Goal: Navigation & Orientation: Find specific page/section

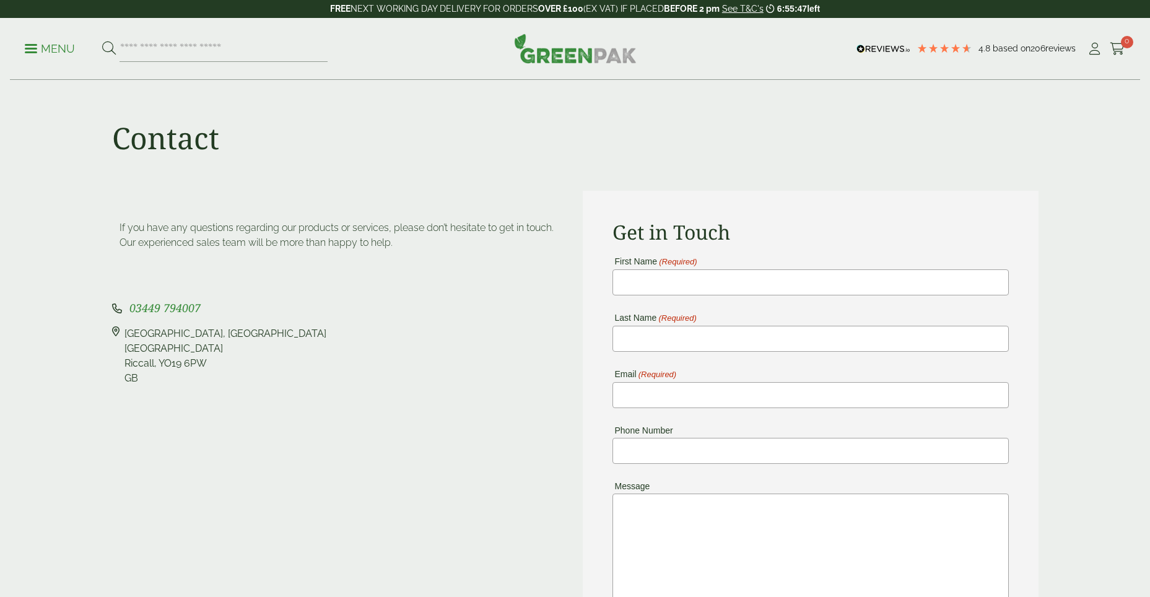
click at [991, 204] on div "Get in Touch First Name (Required) Last Name (Required) Email (Required) Phone …" at bounding box center [811, 474] width 456 height 567
click at [542, 51] on img at bounding box center [575, 48] width 123 height 30
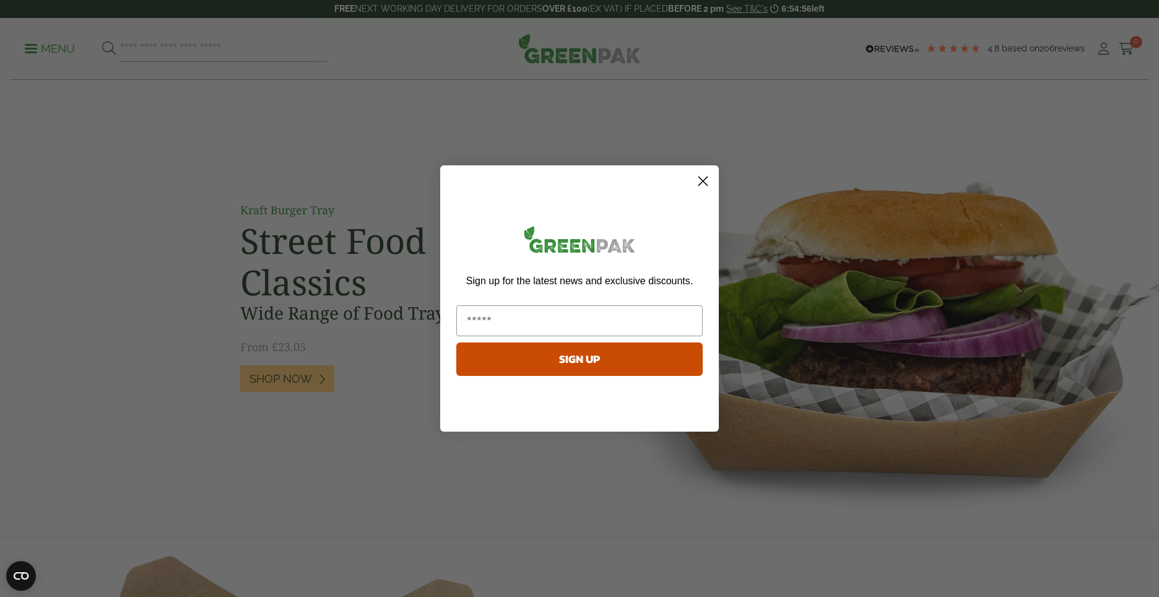
click at [695, 179] on circle "Close dialog" at bounding box center [703, 181] width 20 height 20
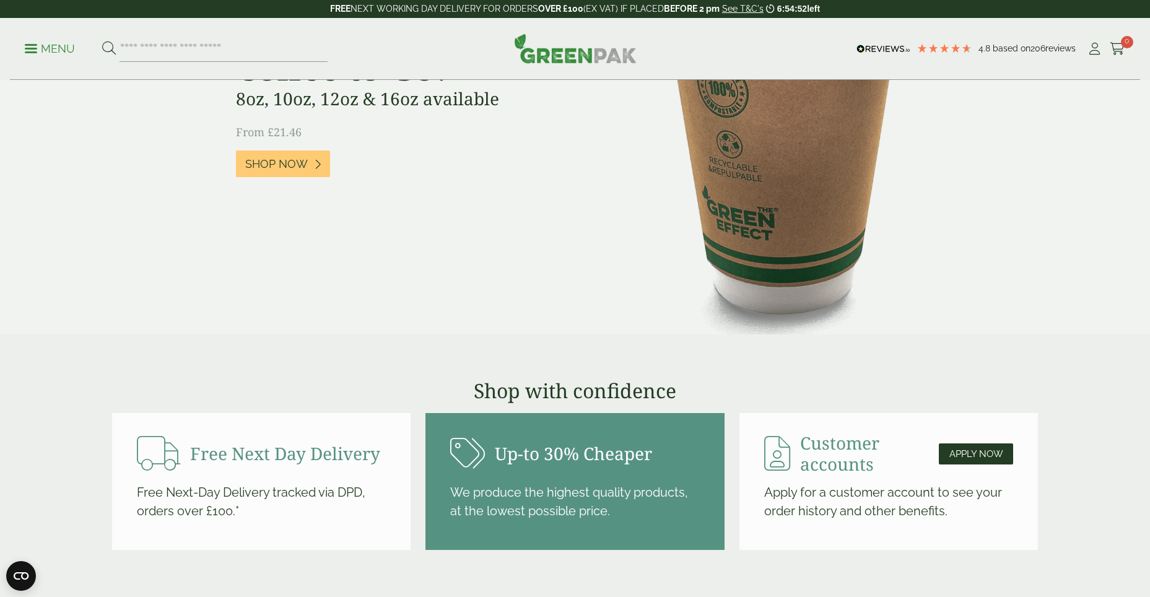
scroll to position [805, 0]
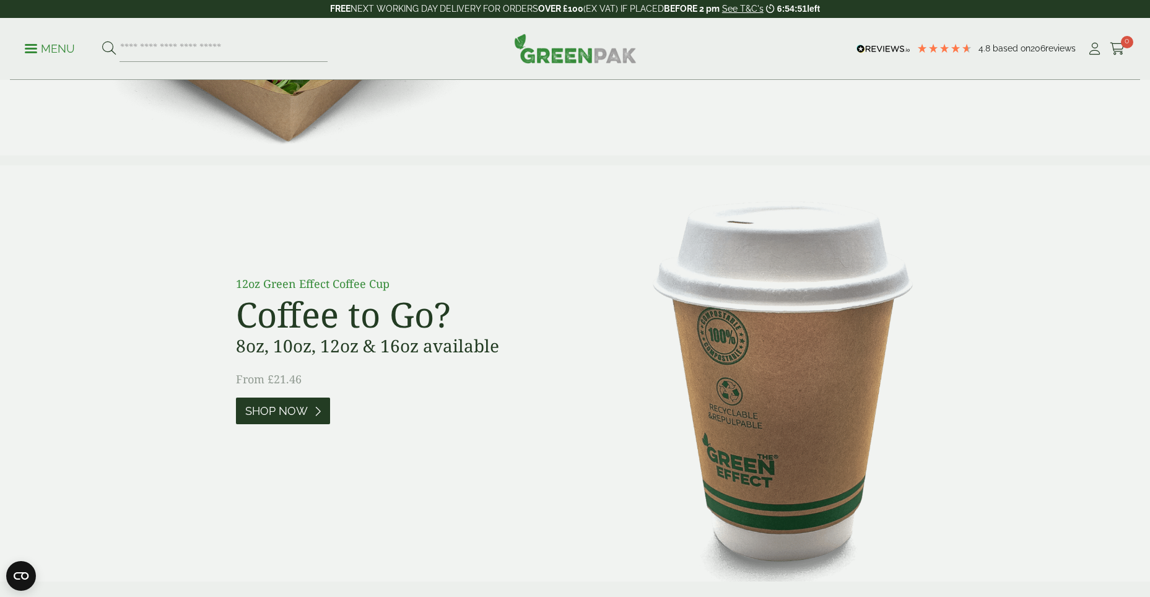
click at [251, 412] on span "Shop Now" at bounding box center [276, 411] width 63 height 14
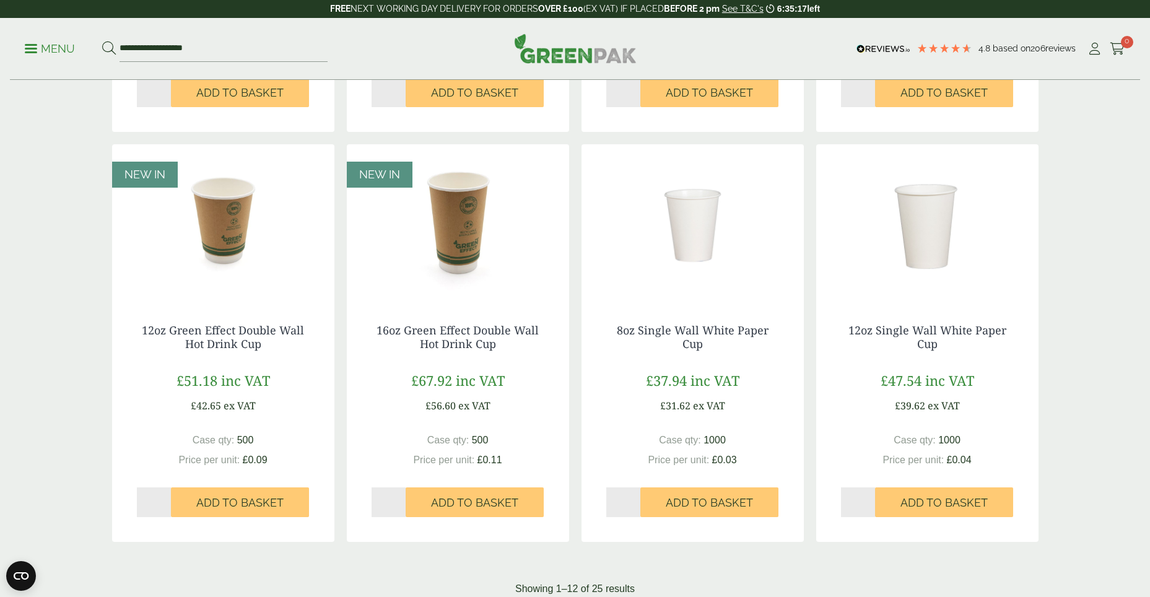
scroll to position [1053, 0]
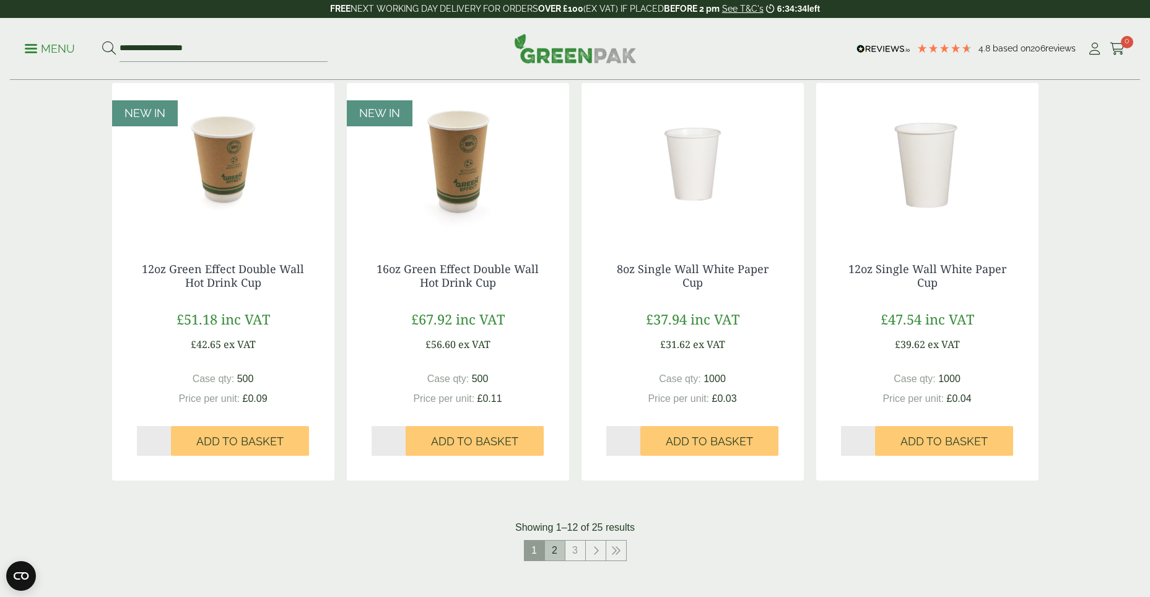
click at [554, 552] on link "2" at bounding box center [555, 551] width 20 height 20
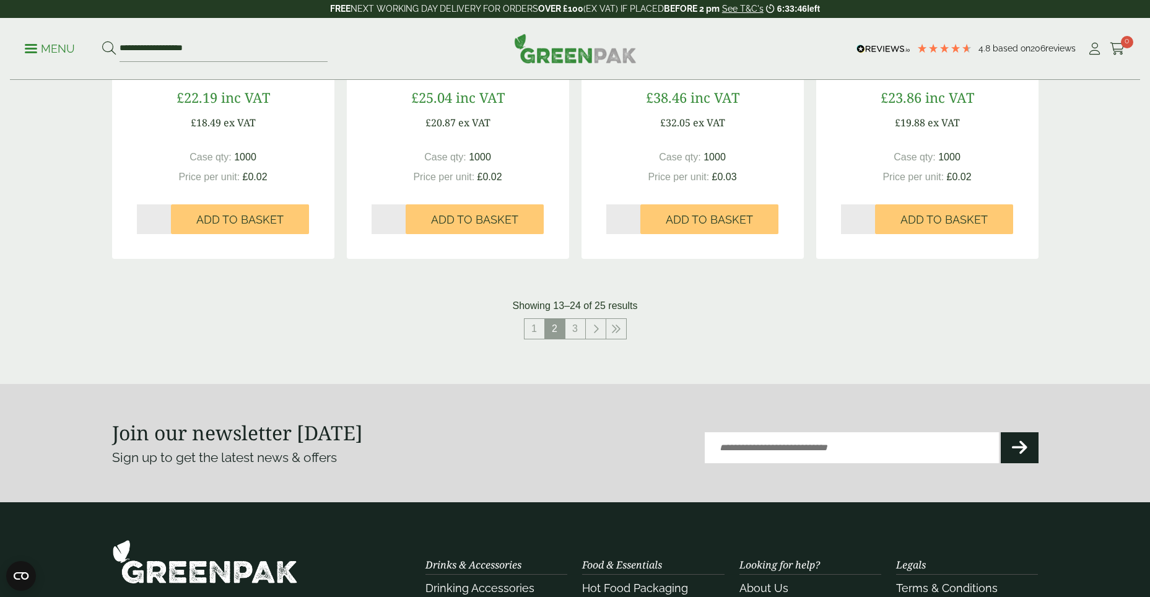
scroll to position [1300, 0]
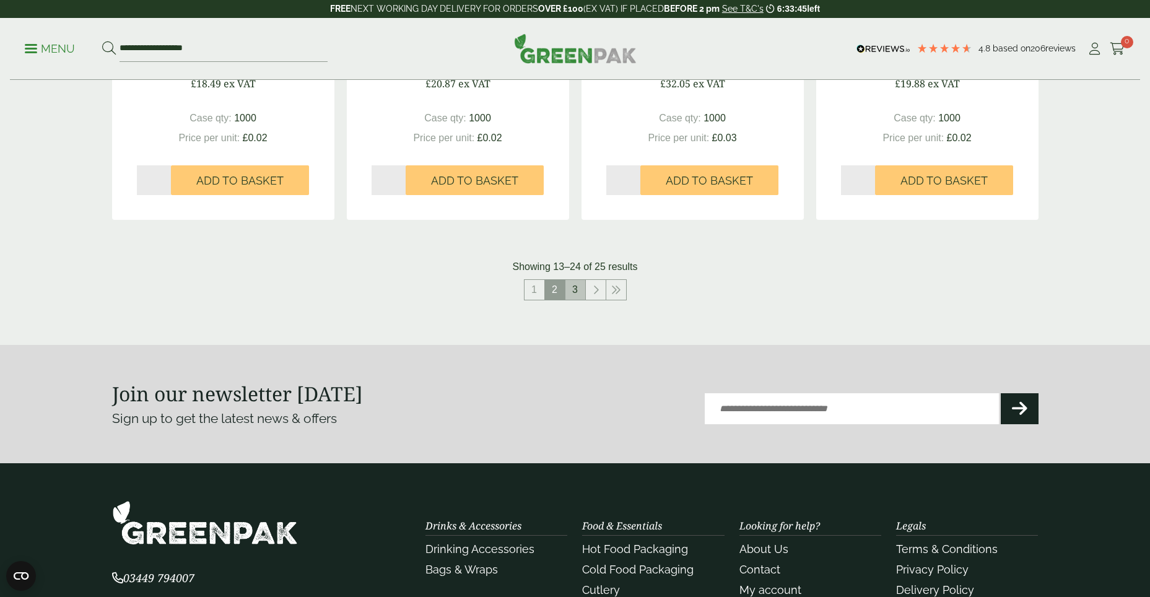
click at [573, 288] on link "3" at bounding box center [575, 290] width 20 height 20
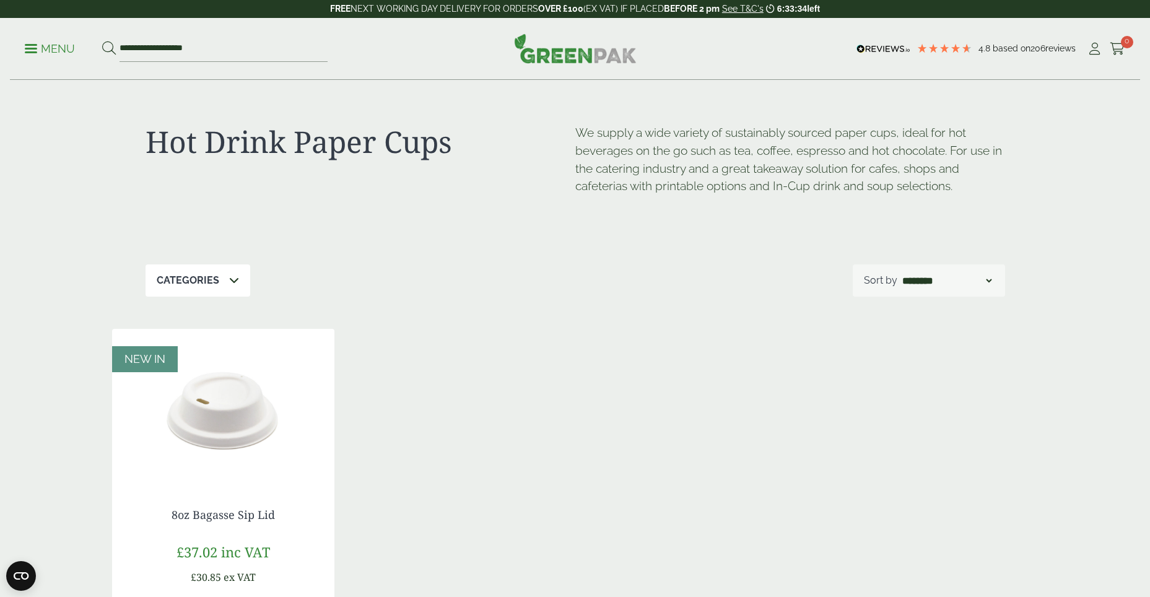
click at [46, 52] on p "Menu" at bounding box center [50, 48] width 50 height 15
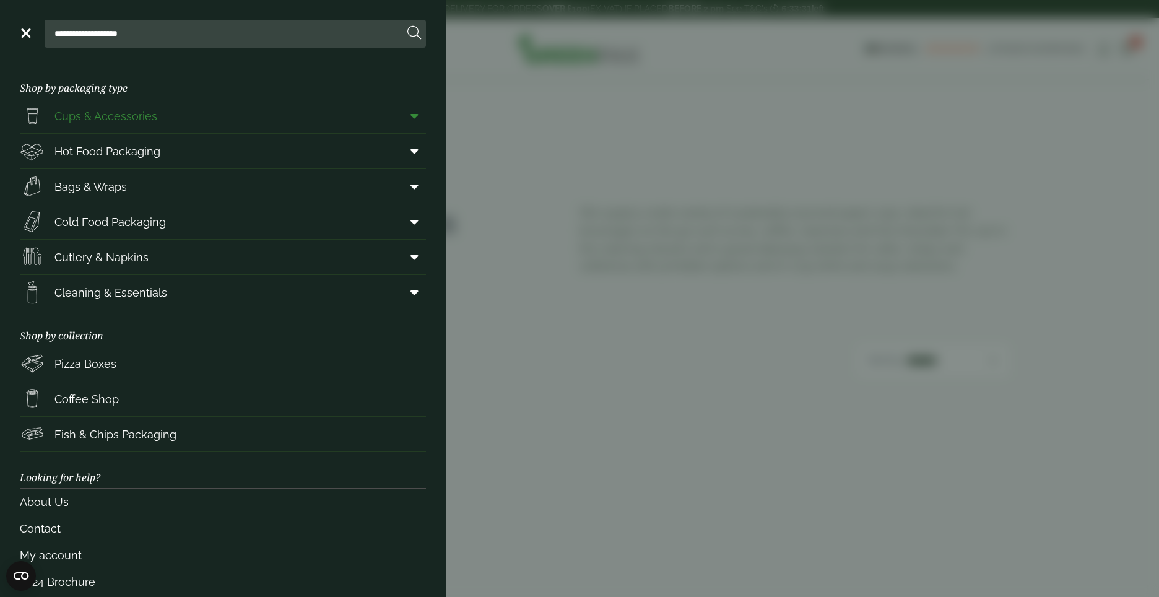
click at [100, 120] on span "Cups & Accessories" at bounding box center [105, 116] width 103 height 17
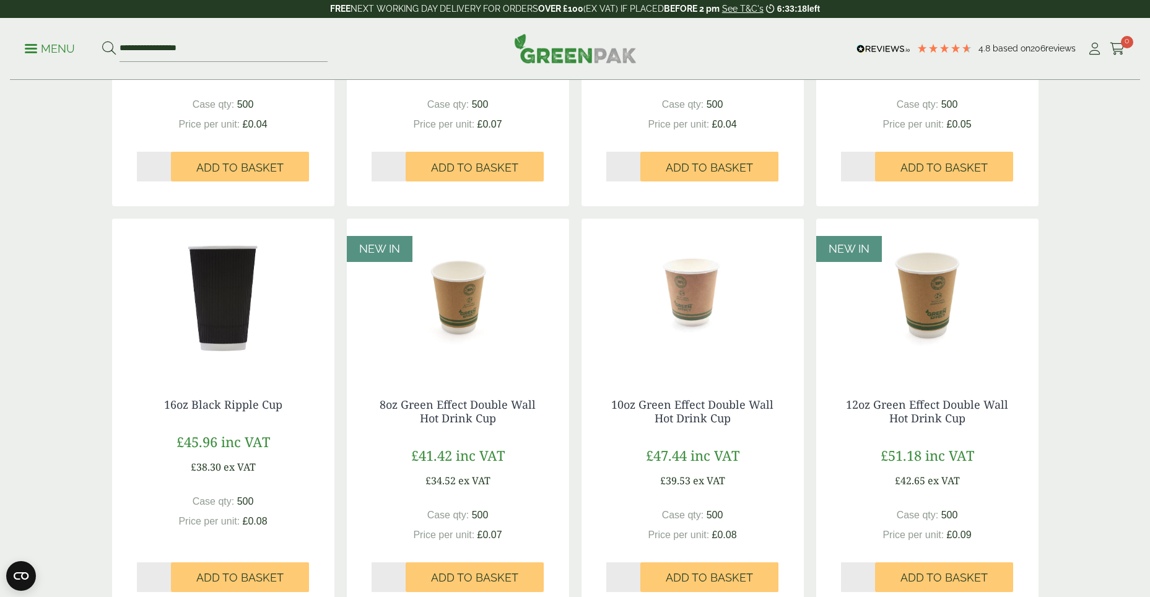
scroll to position [1053, 0]
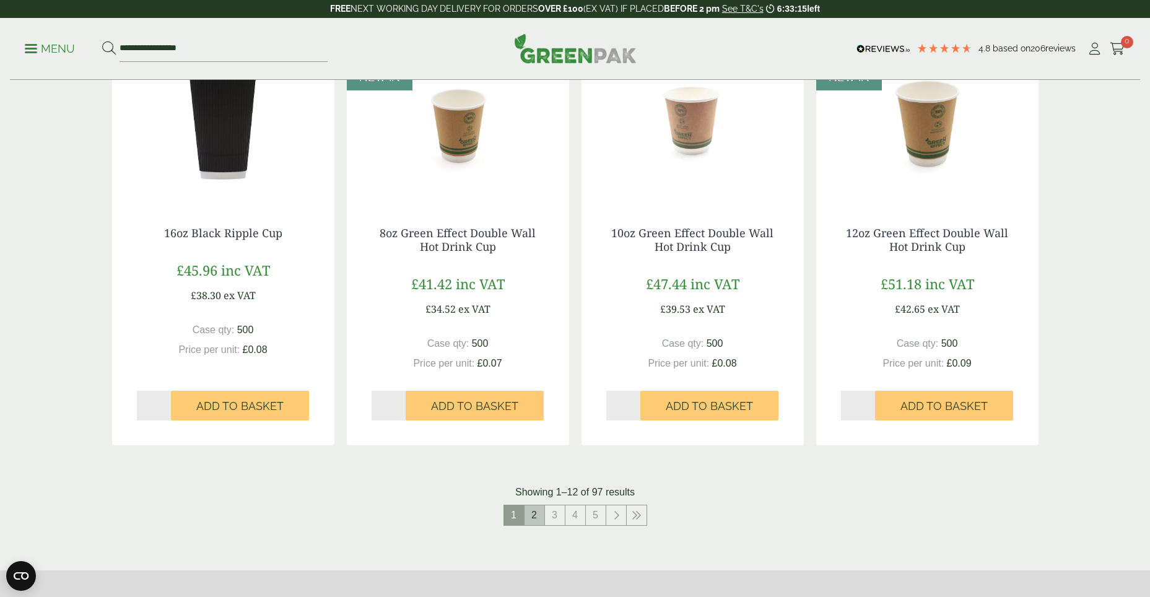
click at [538, 518] on link "2" at bounding box center [535, 515] width 20 height 20
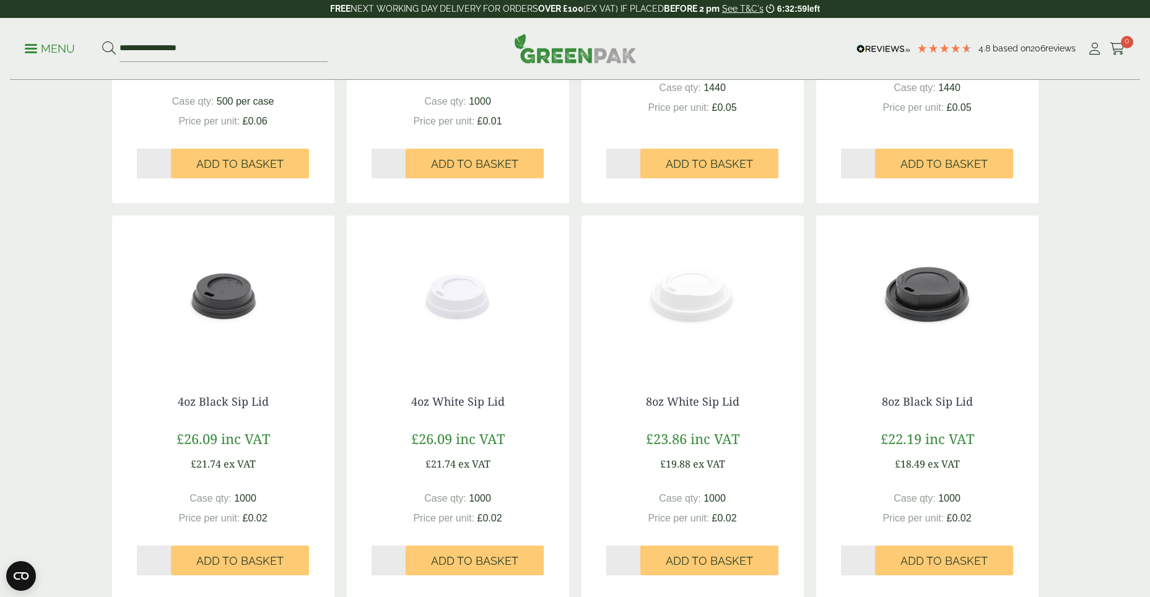
scroll to position [991, 0]
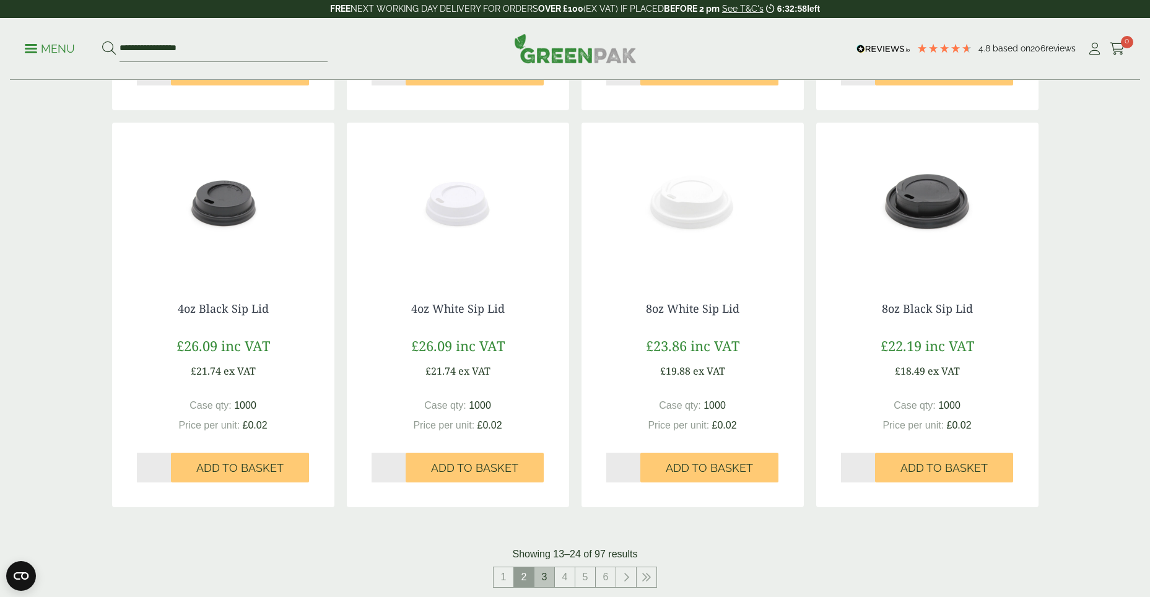
click at [541, 580] on link "3" at bounding box center [544, 577] width 20 height 20
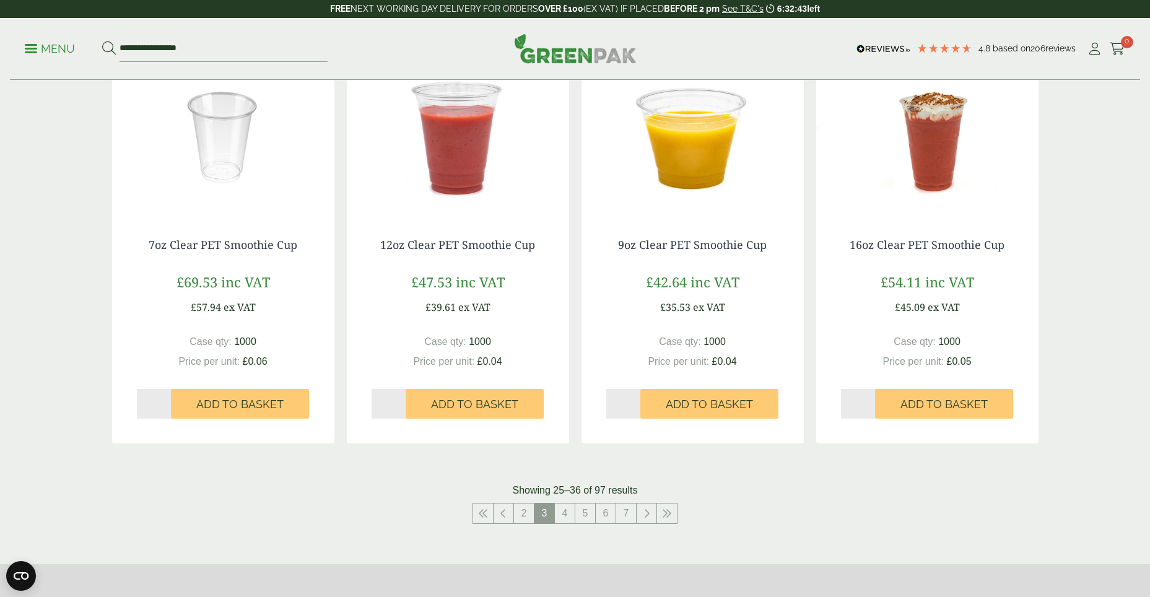
scroll to position [1053, 0]
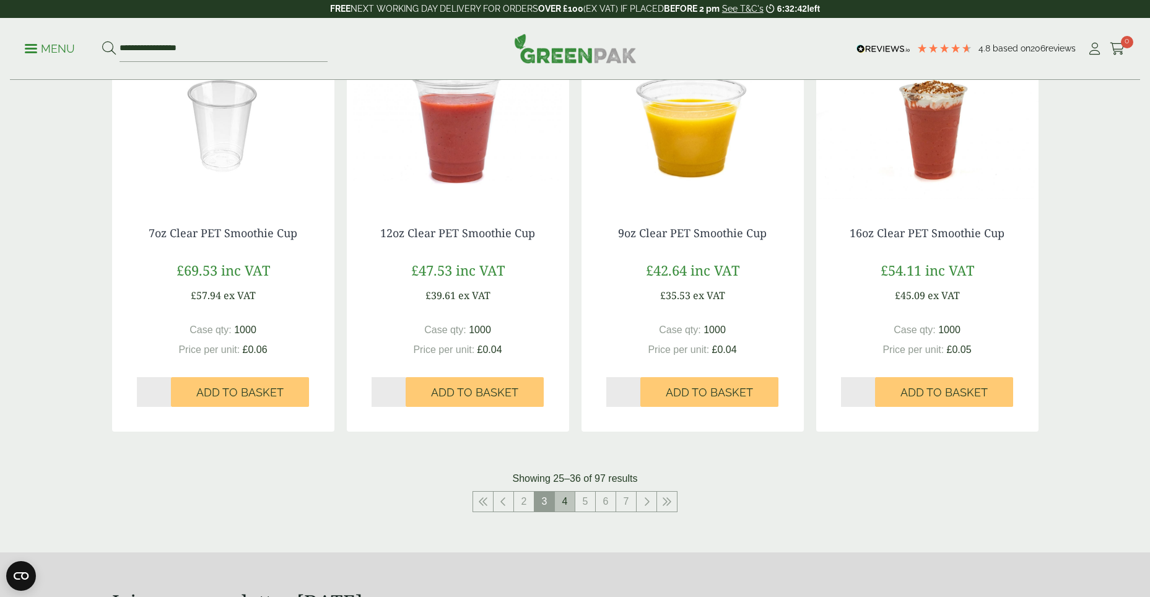
click at [560, 509] on link "4" at bounding box center [565, 502] width 20 height 20
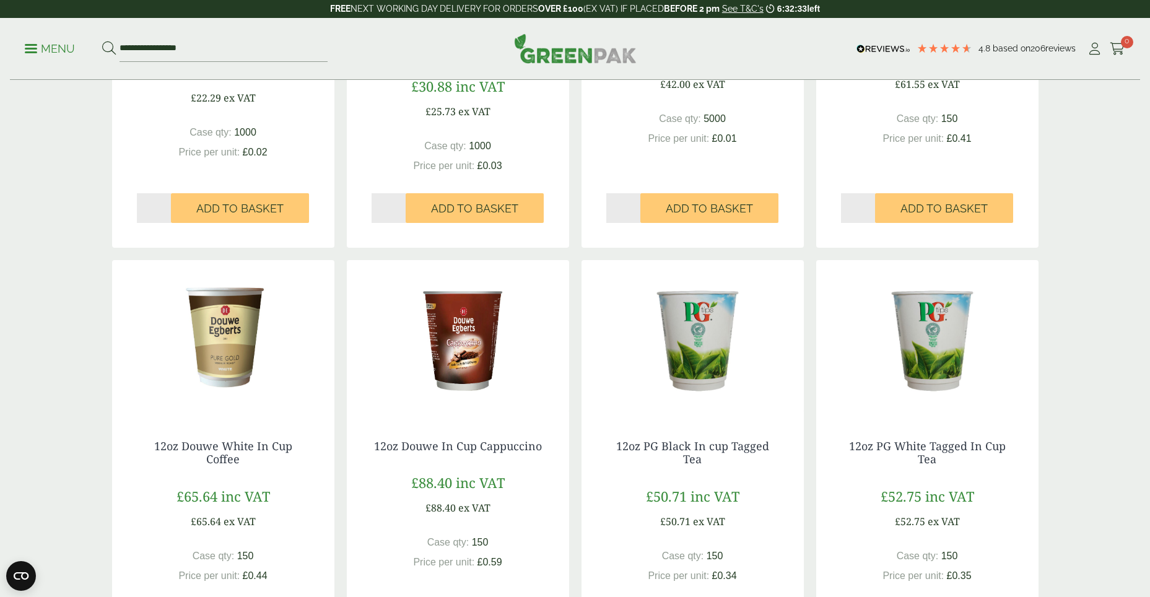
scroll to position [1177, 0]
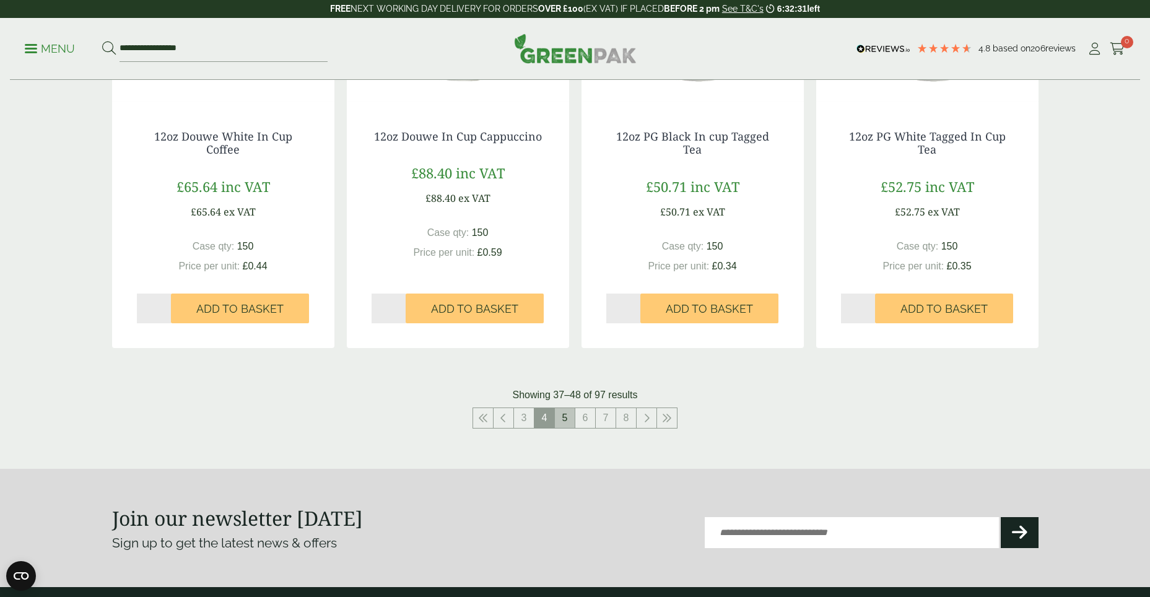
click at [564, 419] on link "5" at bounding box center [565, 418] width 20 height 20
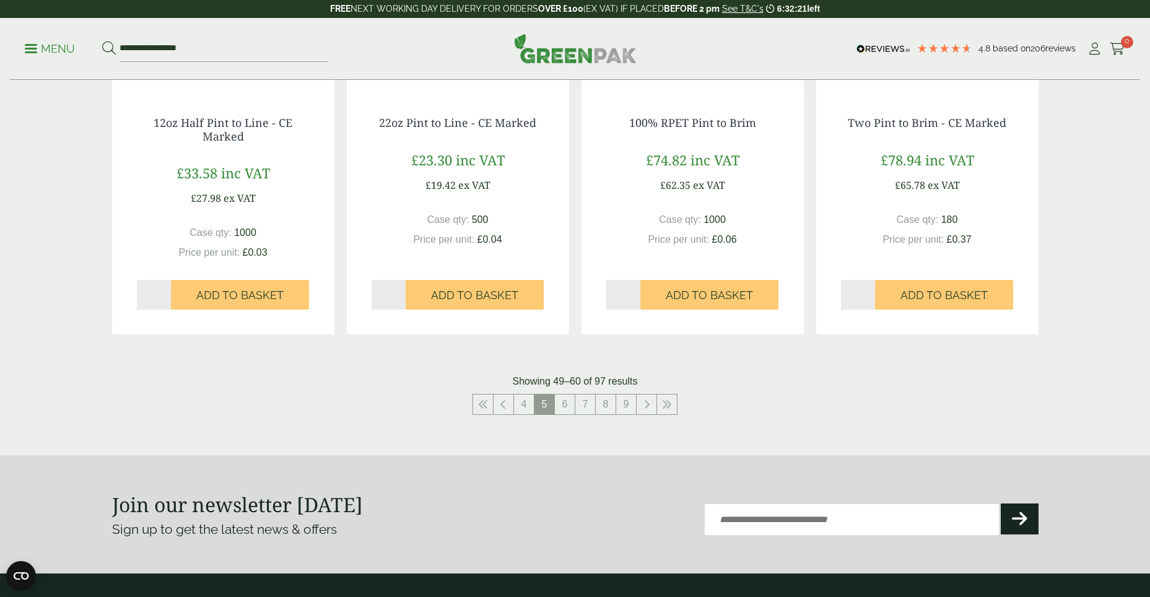
scroll to position [1238, 0]
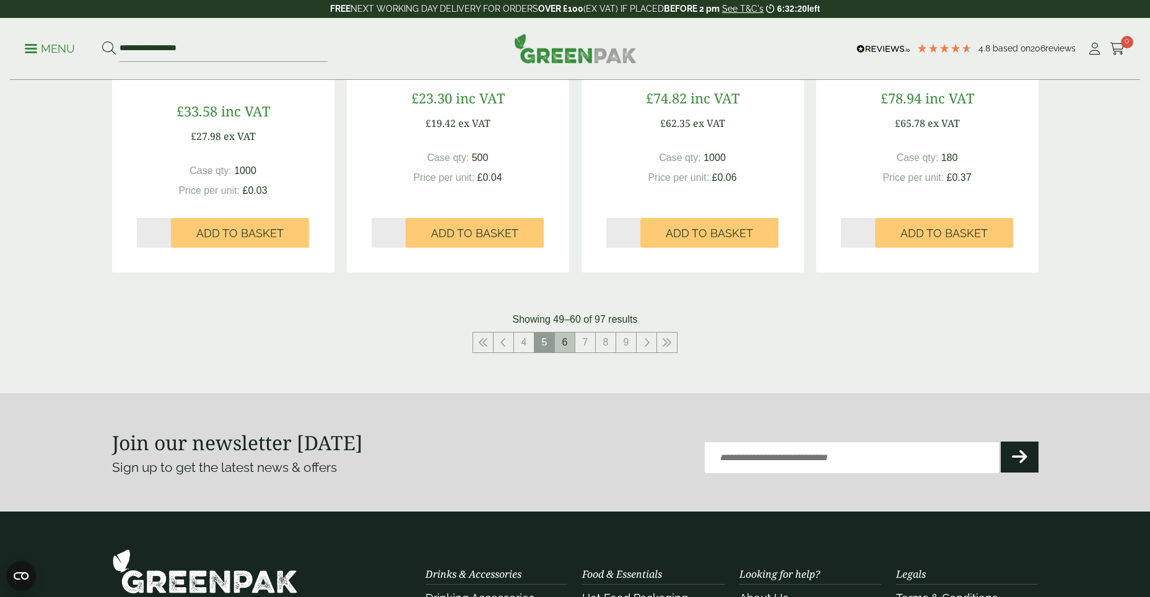
click at [572, 351] on link "6" at bounding box center [565, 343] width 20 height 20
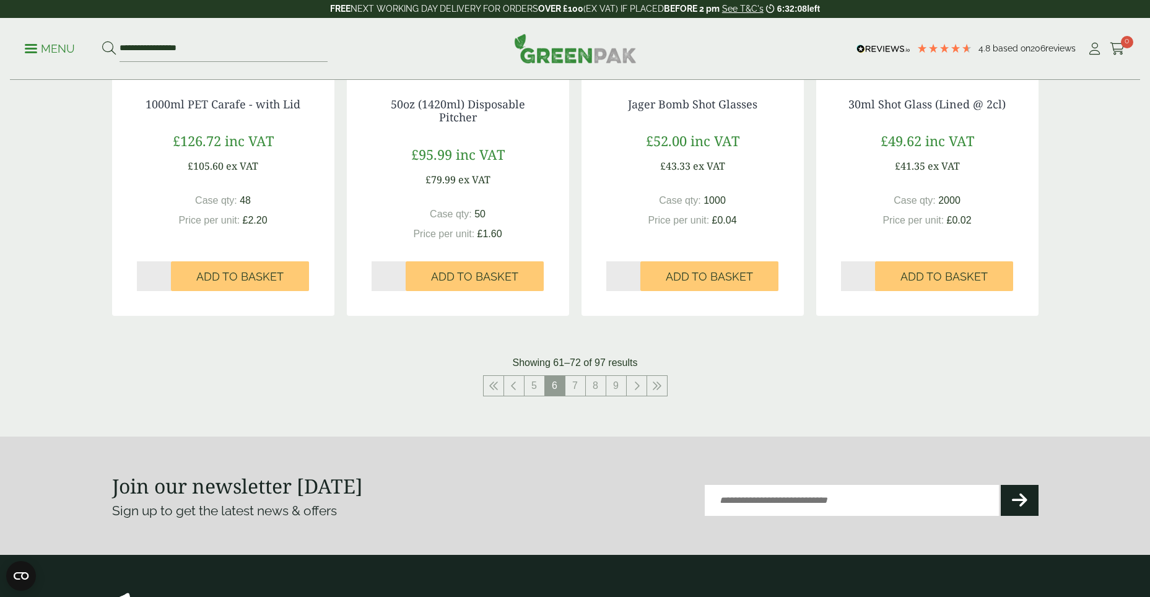
scroll to position [1300, 0]
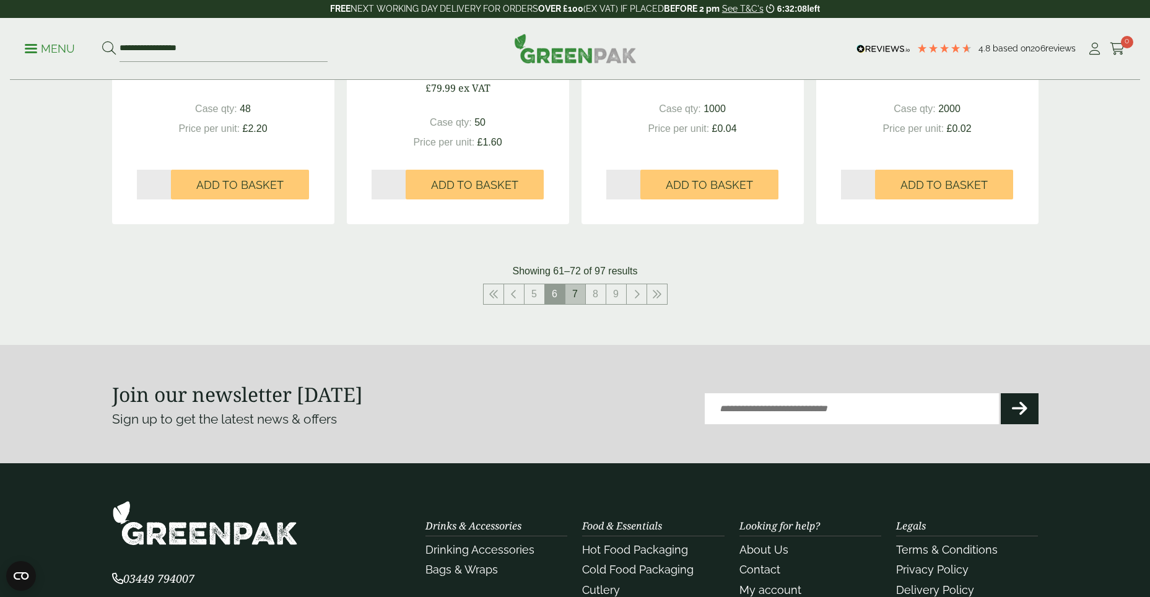
click at [581, 293] on link "7" at bounding box center [575, 294] width 20 height 20
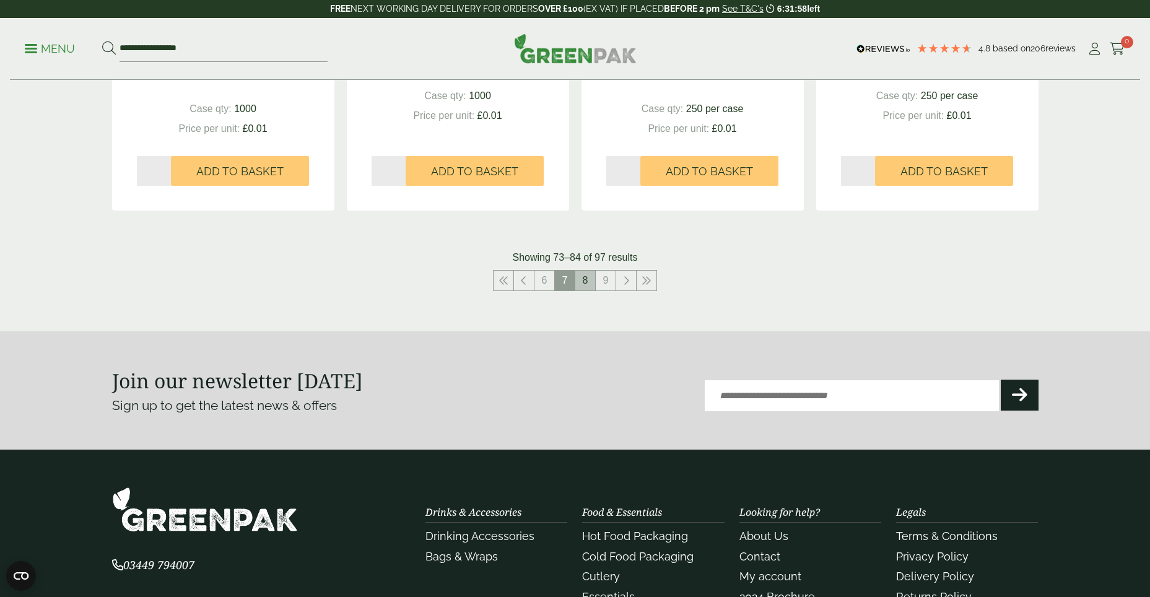
scroll to position [1300, 0]
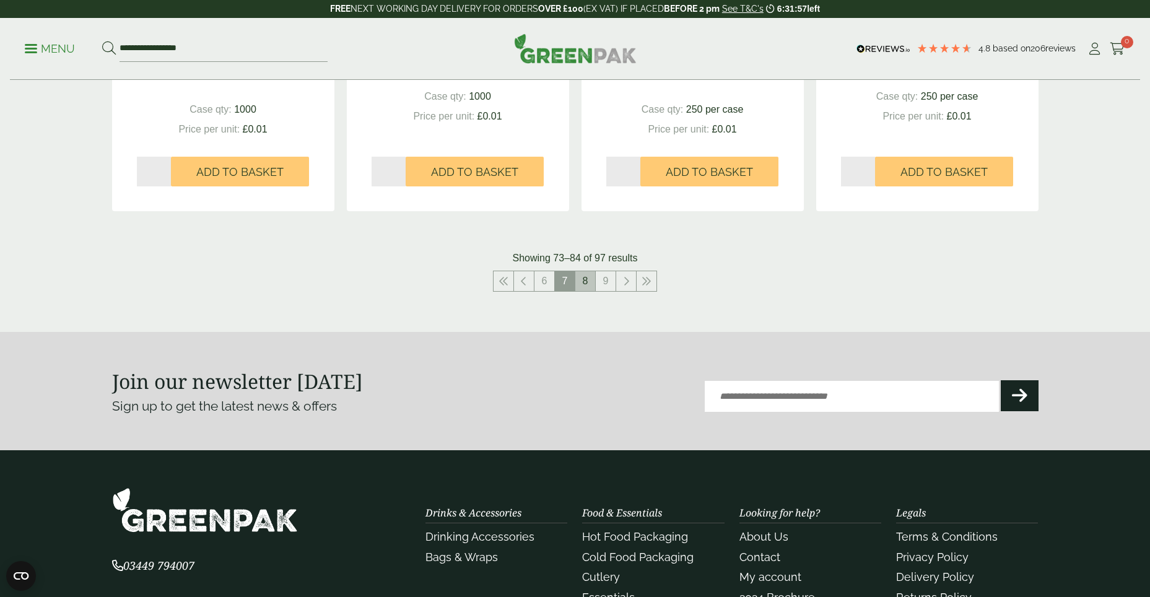
click at [583, 280] on link "8" at bounding box center [585, 281] width 20 height 20
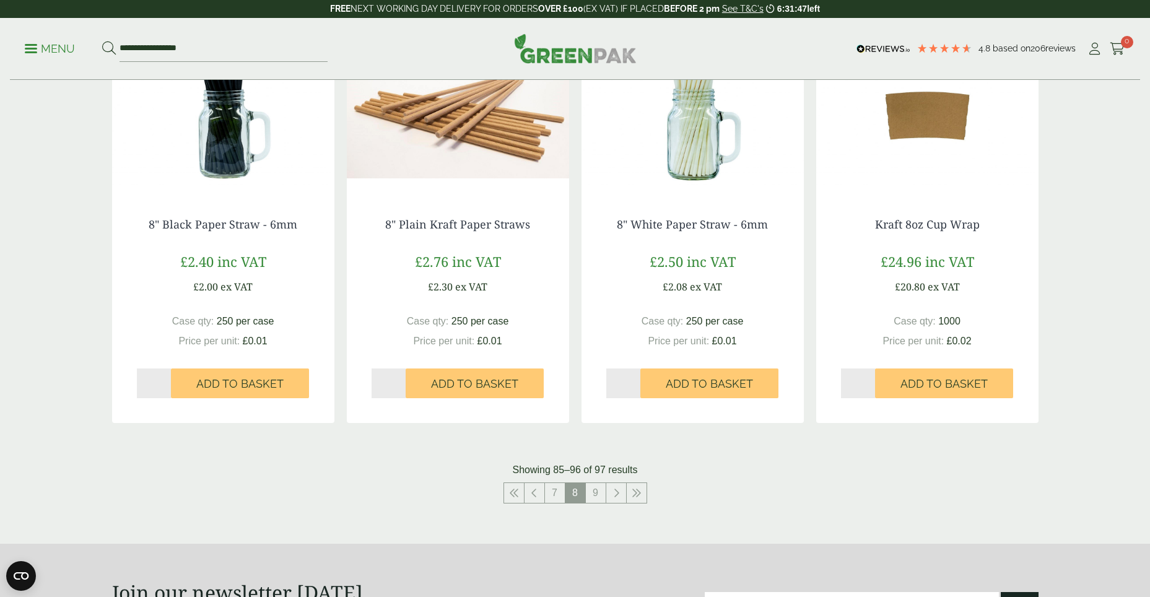
scroll to position [1238, 0]
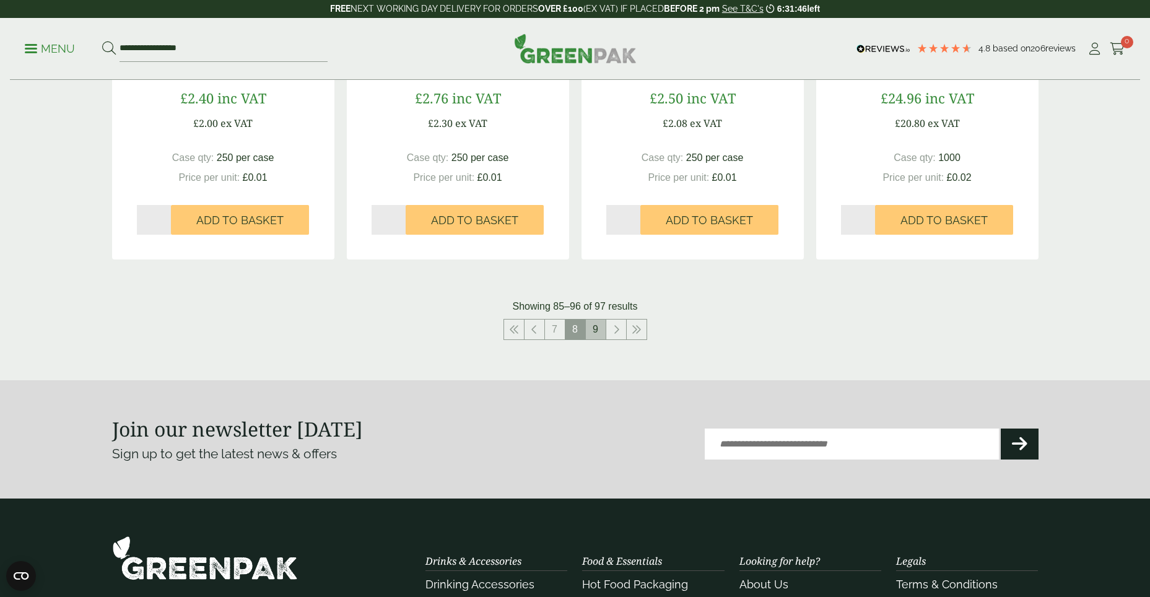
click at [597, 331] on link "9" at bounding box center [596, 330] width 20 height 20
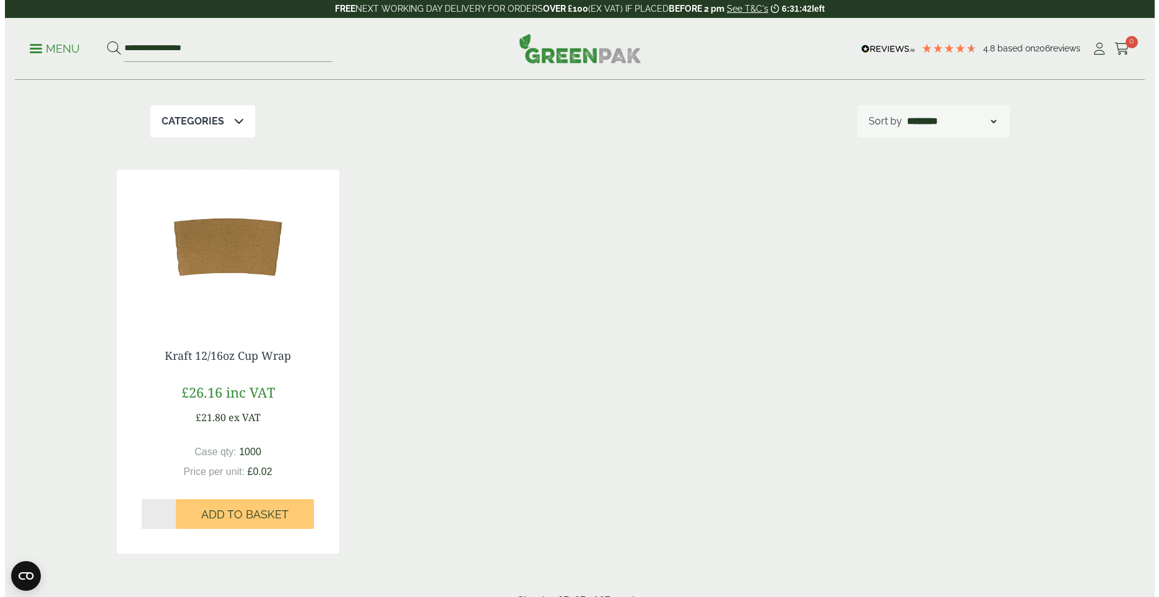
scroll to position [186, 0]
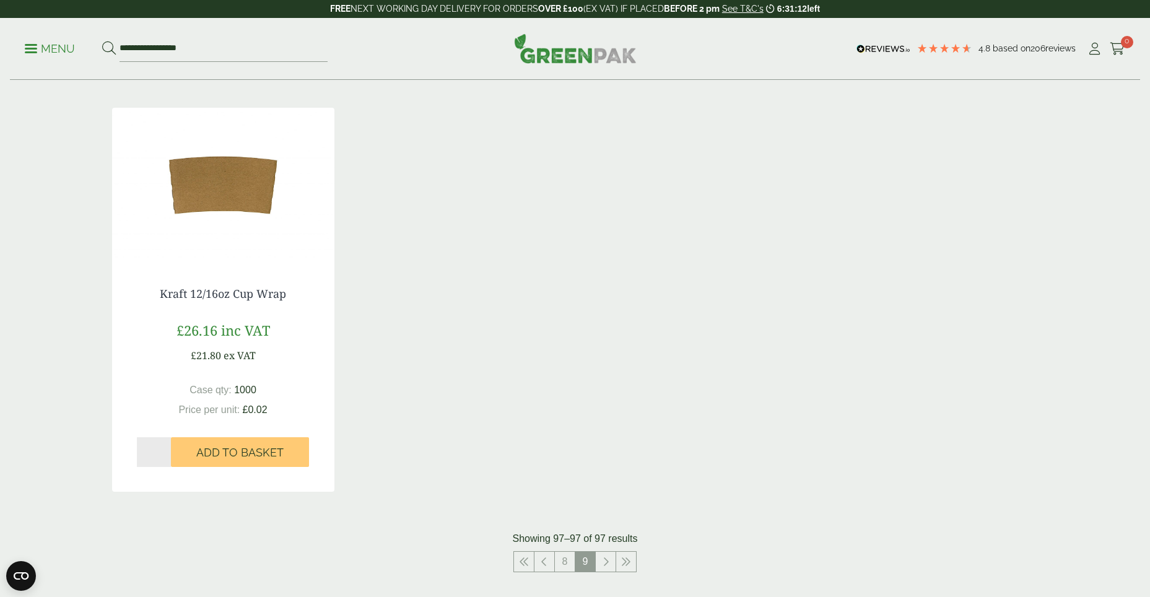
click at [56, 46] on p "Menu" at bounding box center [50, 48] width 50 height 15
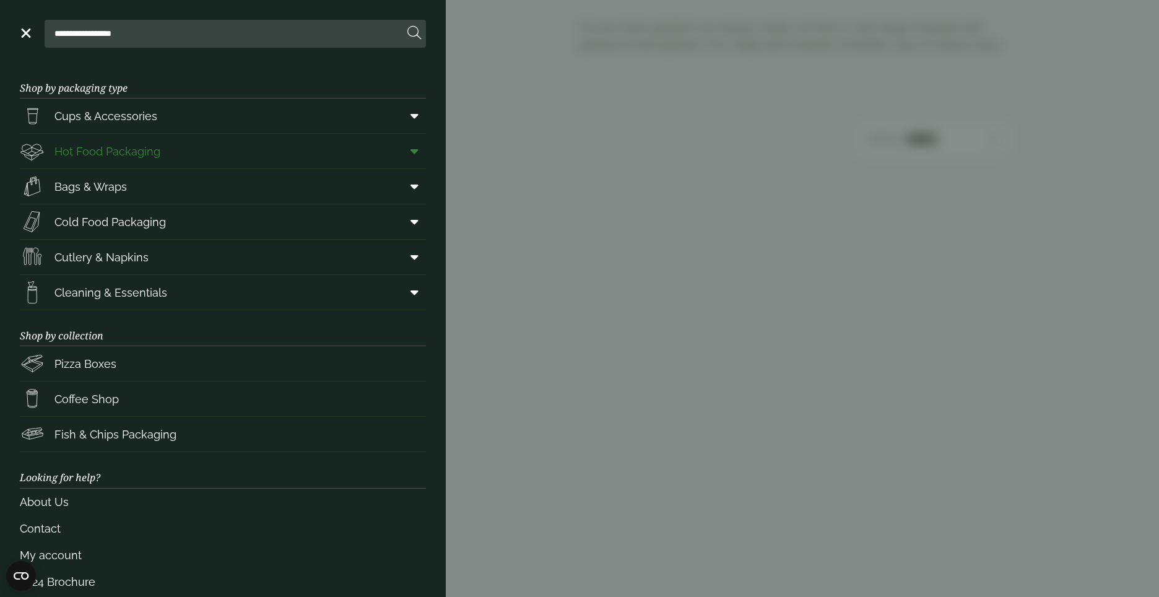
click at [99, 155] on span "Hot Food Packaging" at bounding box center [107, 151] width 106 height 17
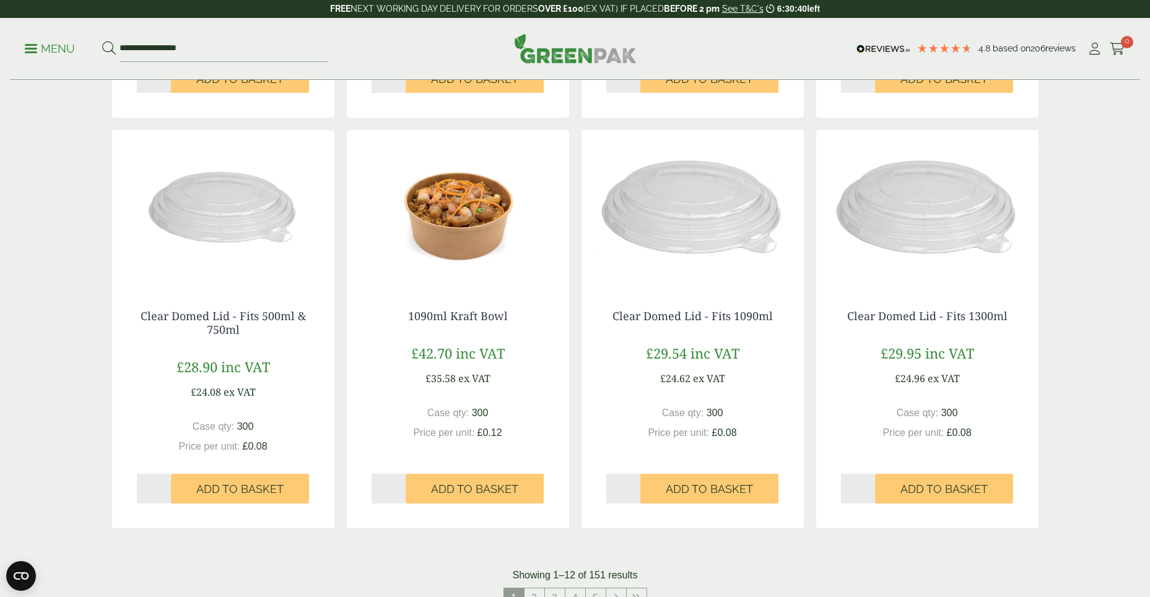
scroll to position [1238, 0]
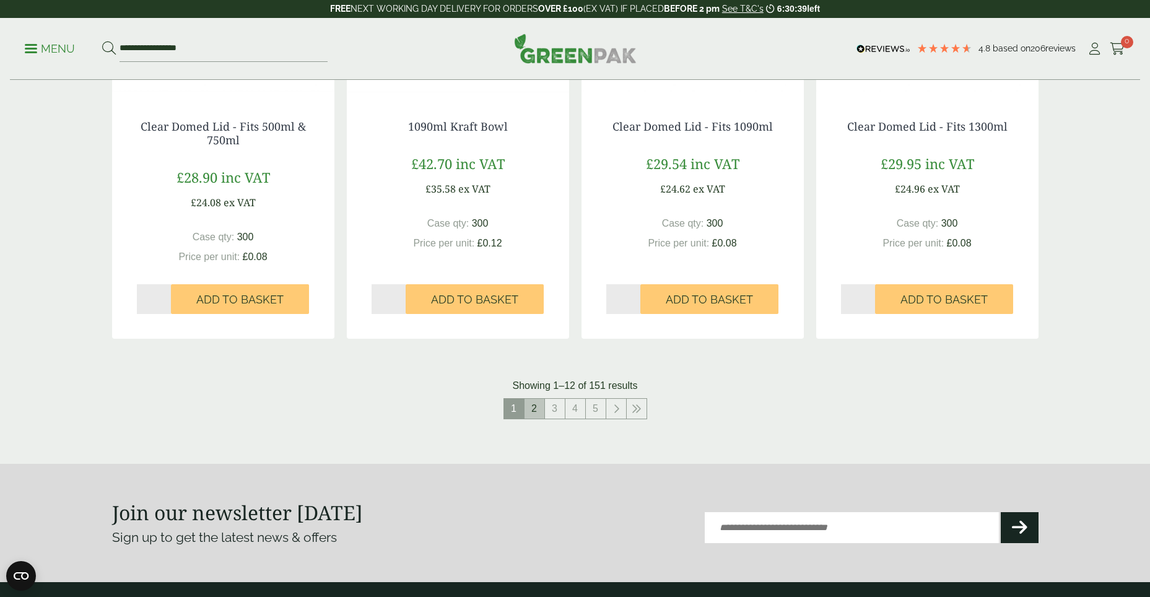
click at [539, 409] on link "2" at bounding box center [535, 409] width 20 height 20
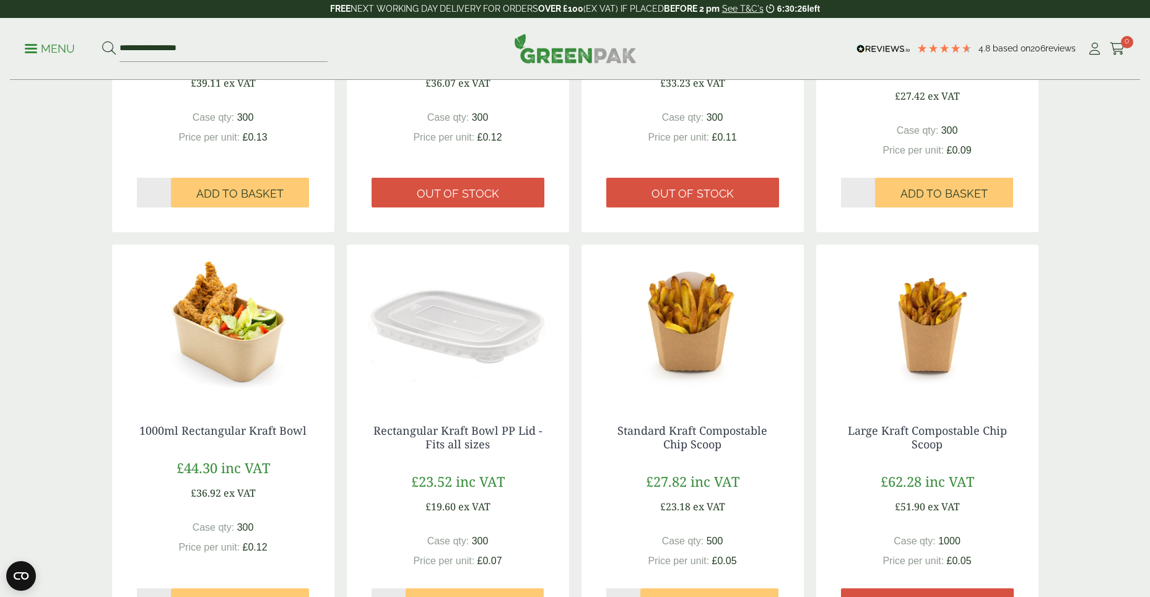
scroll to position [1177, 0]
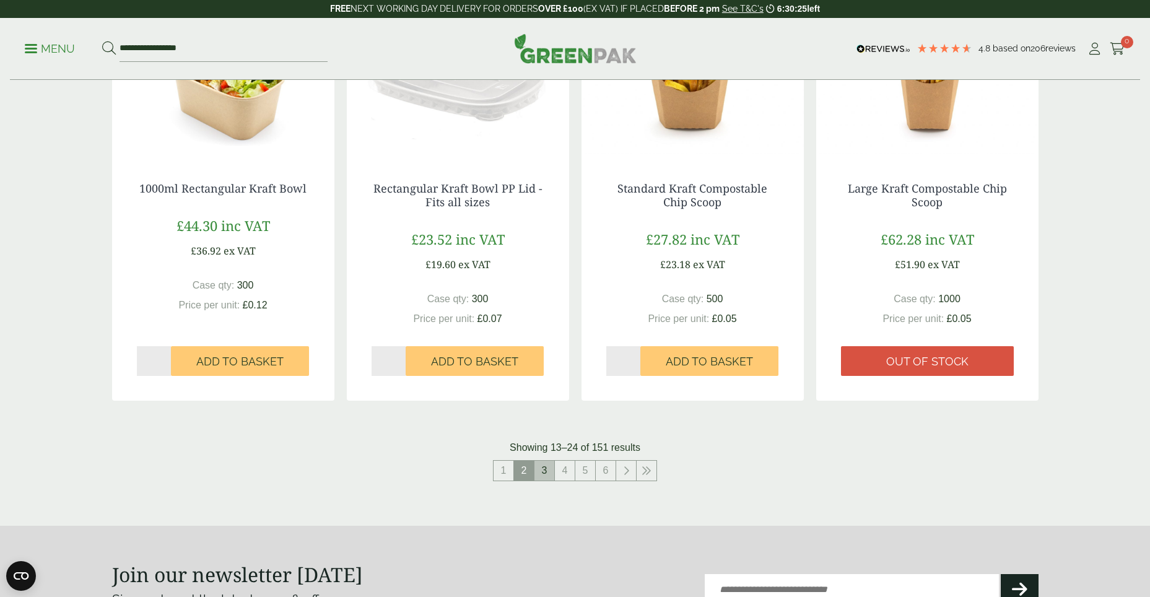
click at [547, 475] on link "3" at bounding box center [544, 471] width 20 height 20
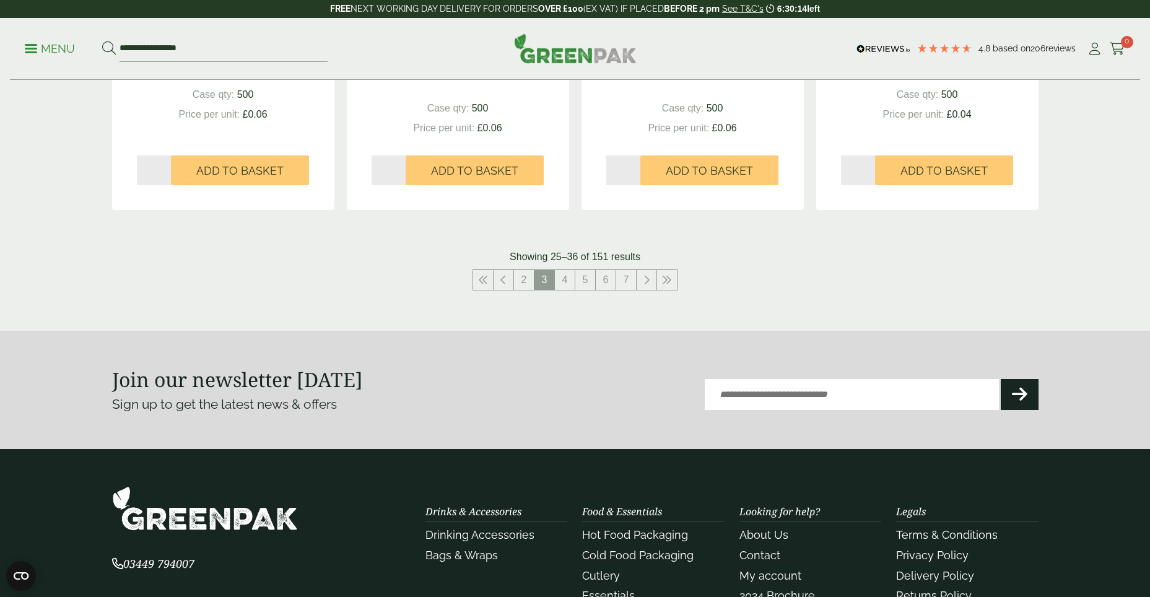
scroll to position [1300, 0]
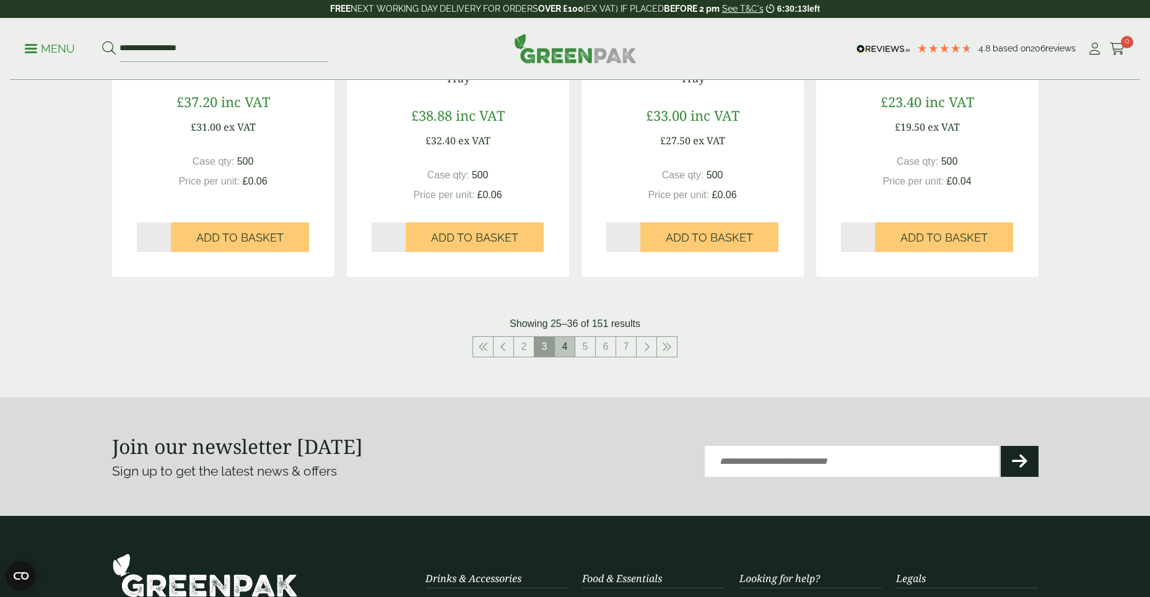
click at [562, 345] on link "4" at bounding box center [565, 347] width 20 height 20
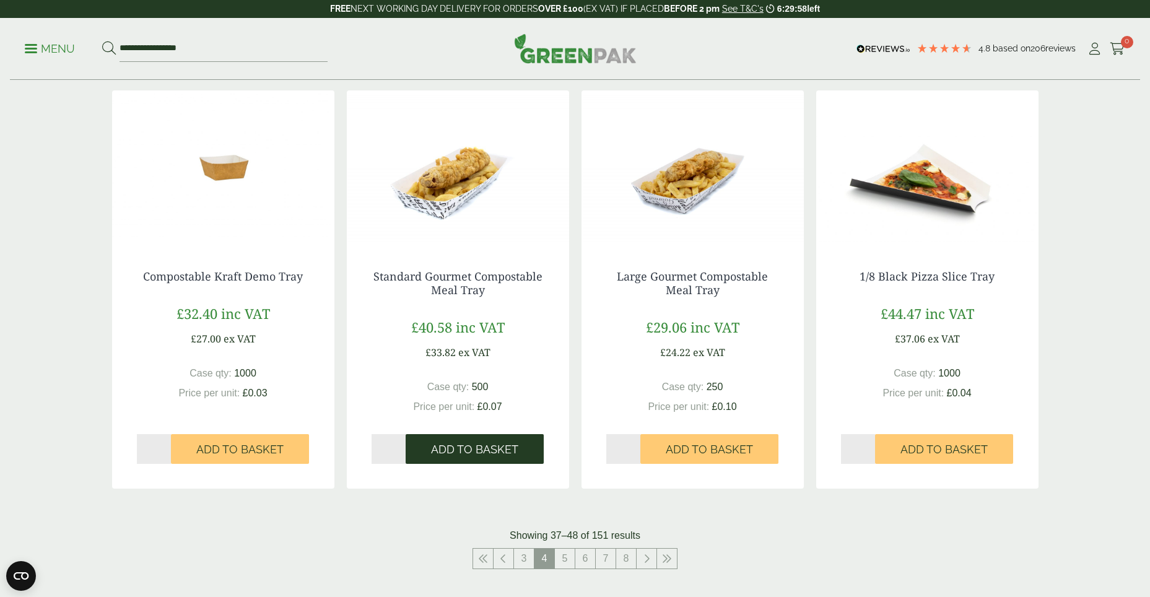
scroll to position [1362, 0]
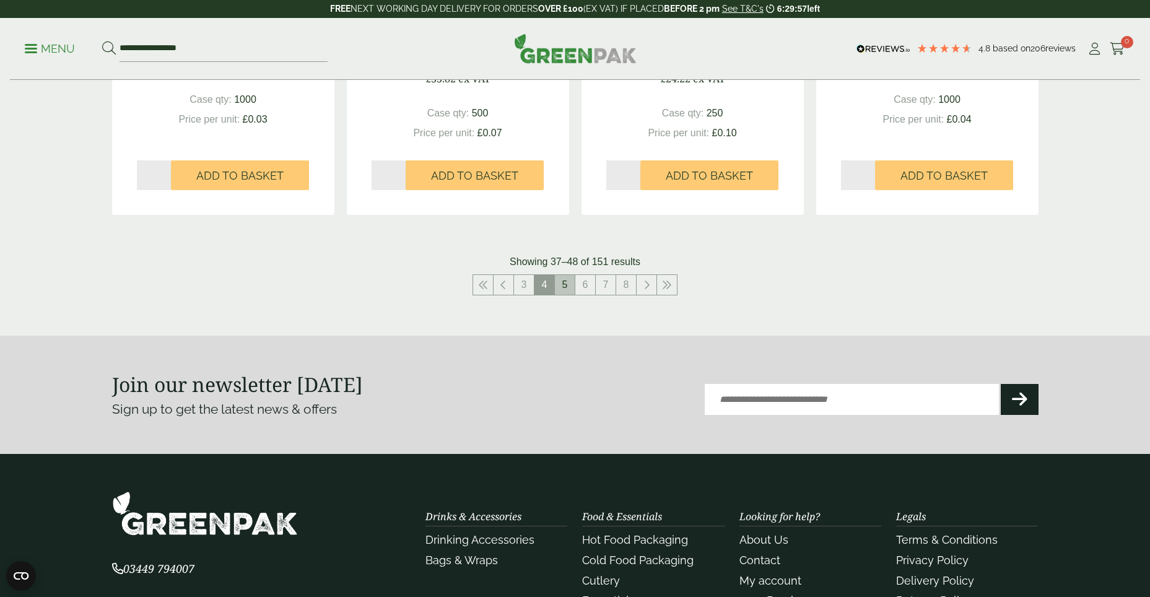
click at [565, 290] on link "5" at bounding box center [565, 285] width 20 height 20
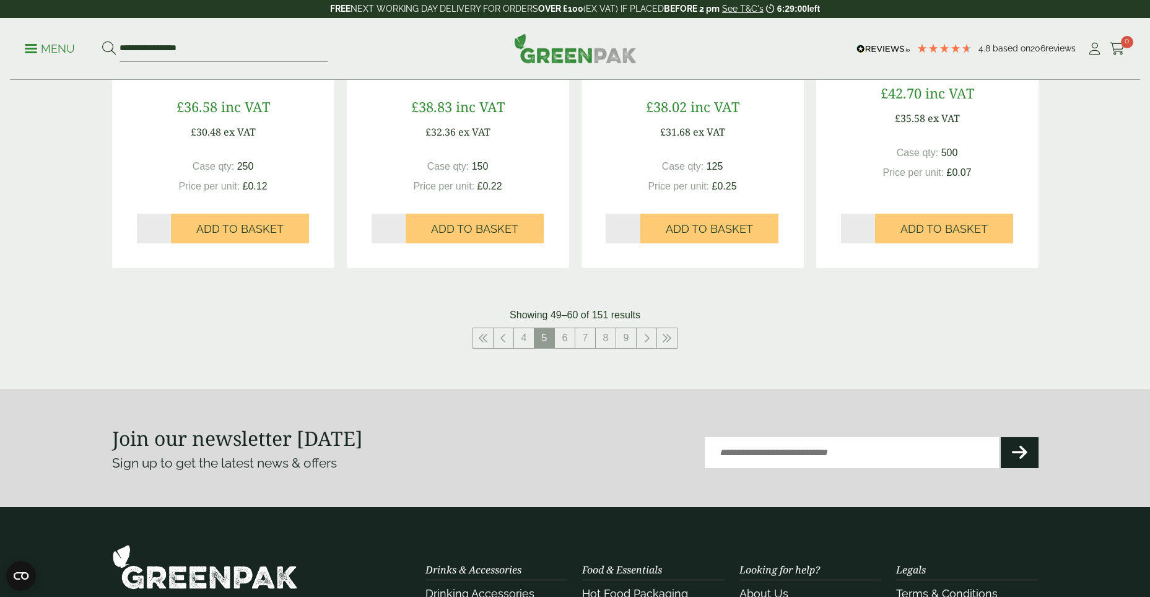
scroll to position [1362, 0]
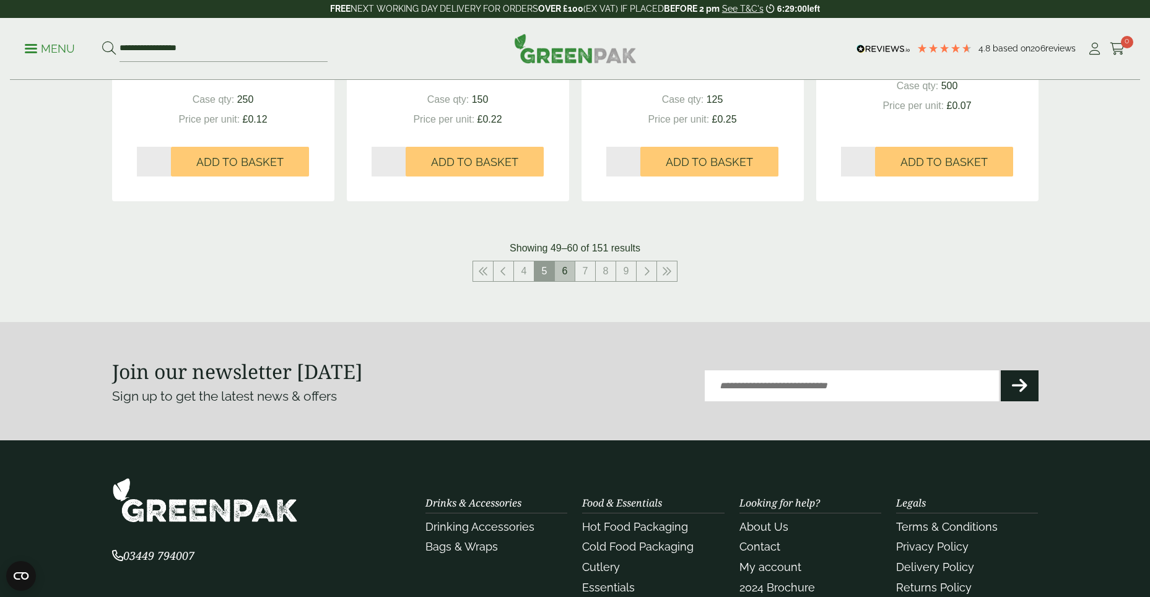
click at [567, 272] on link "6" at bounding box center [565, 271] width 20 height 20
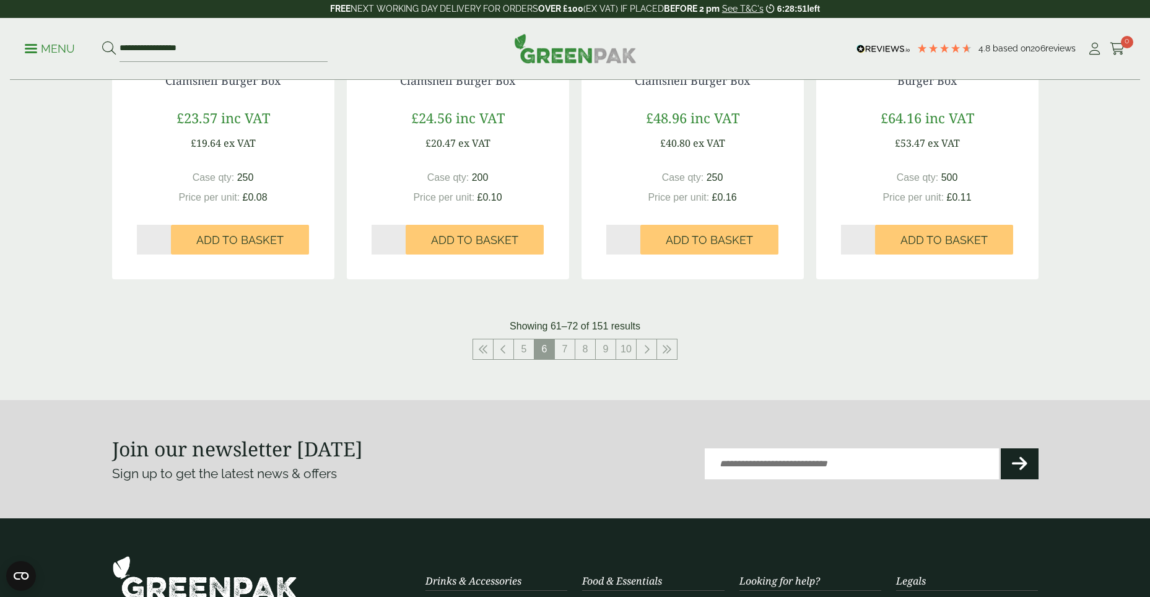
scroll to position [1300, 0]
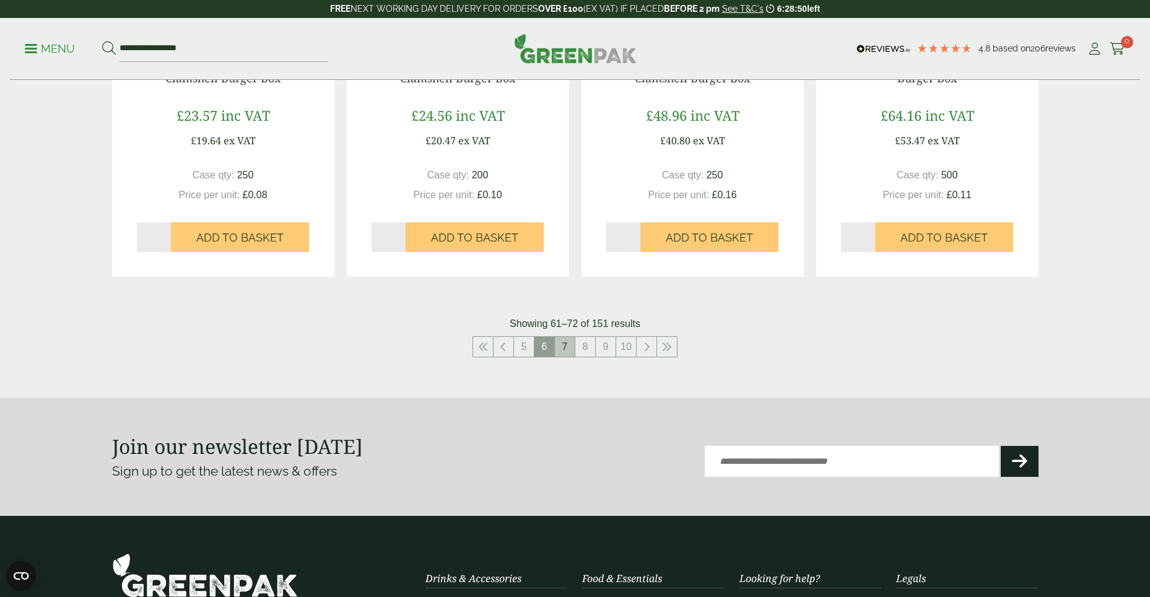
click at [567, 345] on link "7" at bounding box center [565, 347] width 20 height 20
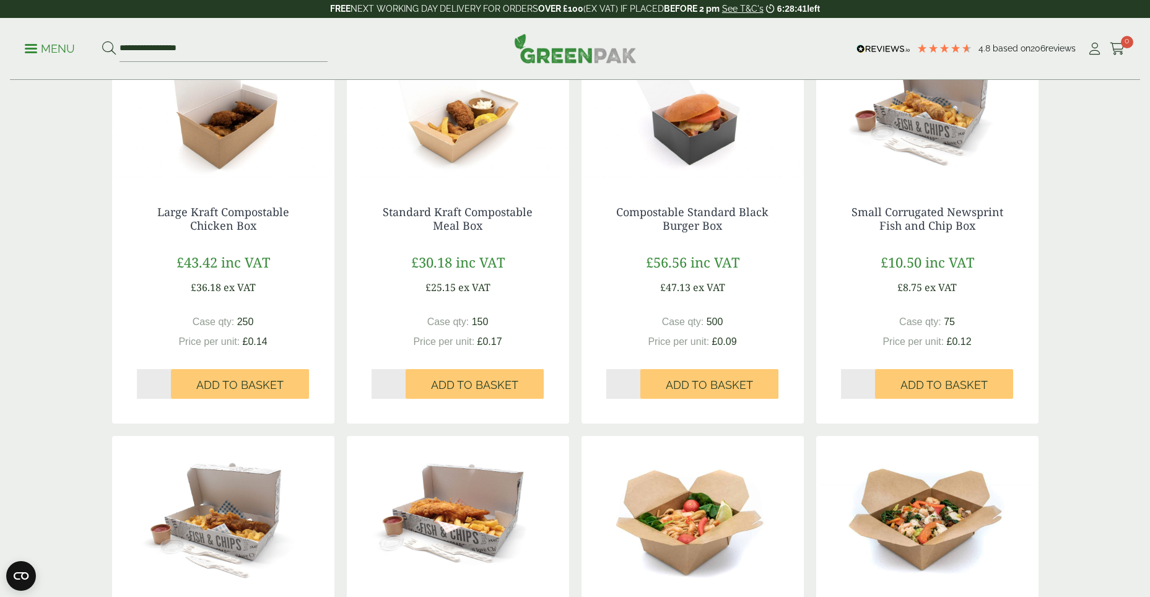
scroll to position [1177, 0]
